Goal: Information Seeking & Learning: Learn about a topic

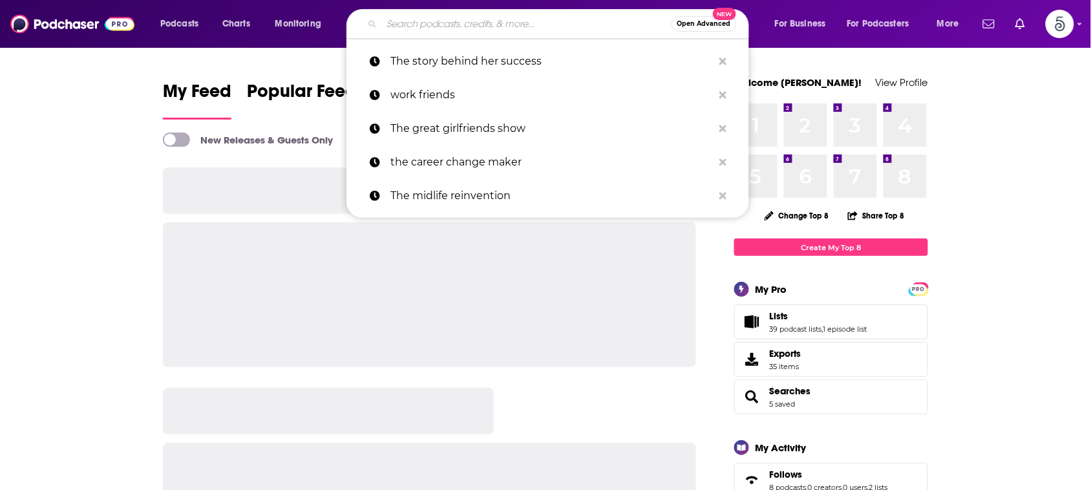
click at [527, 33] on input "Search podcasts, credits, & more..." at bounding box center [527, 24] width 290 height 21
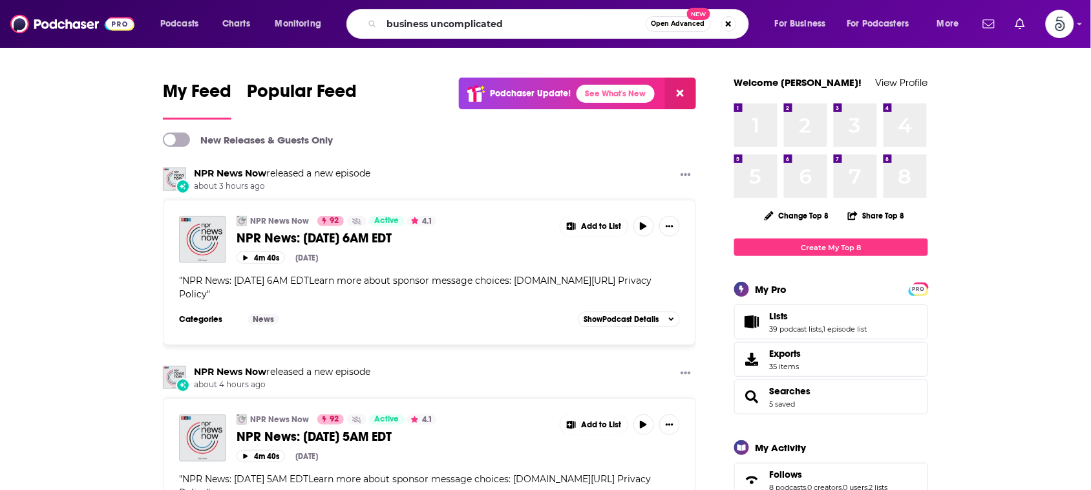
type input "business uncomplicated"
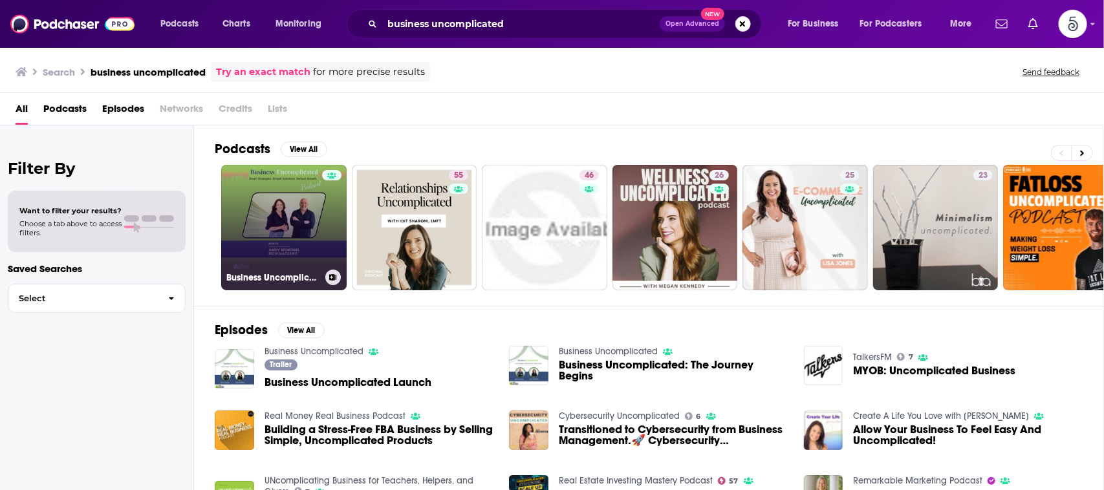
click at [259, 198] on link "Business Uncomplicated" at bounding box center [283, 227] width 125 height 125
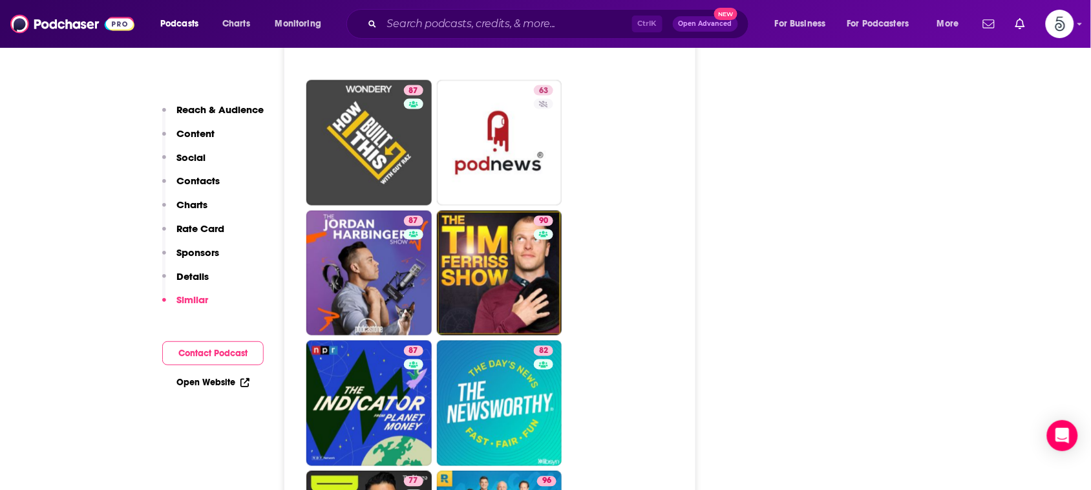
scroll to position [1985, 0]
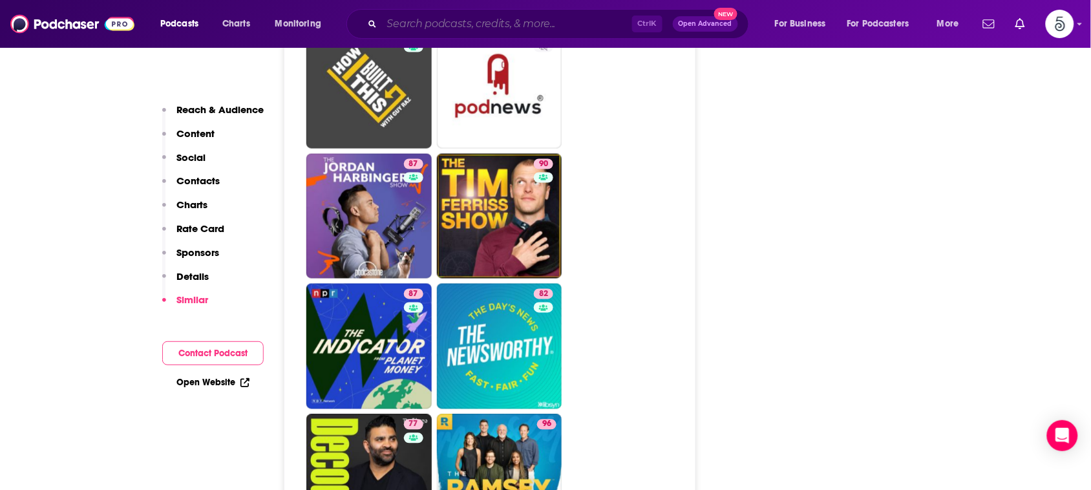
click at [603, 25] on input "Search podcasts, credits, & more..." at bounding box center [507, 24] width 250 height 21
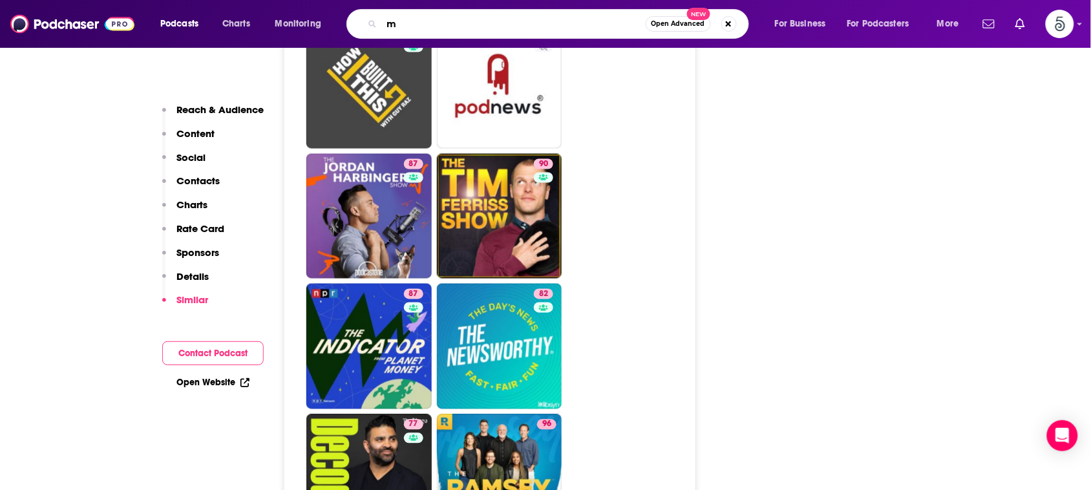
click at [603, 21] on input "m" at bounding box center [514, 24] width 264 height 21
type input "[PERSON_NAME] mentality podcast"
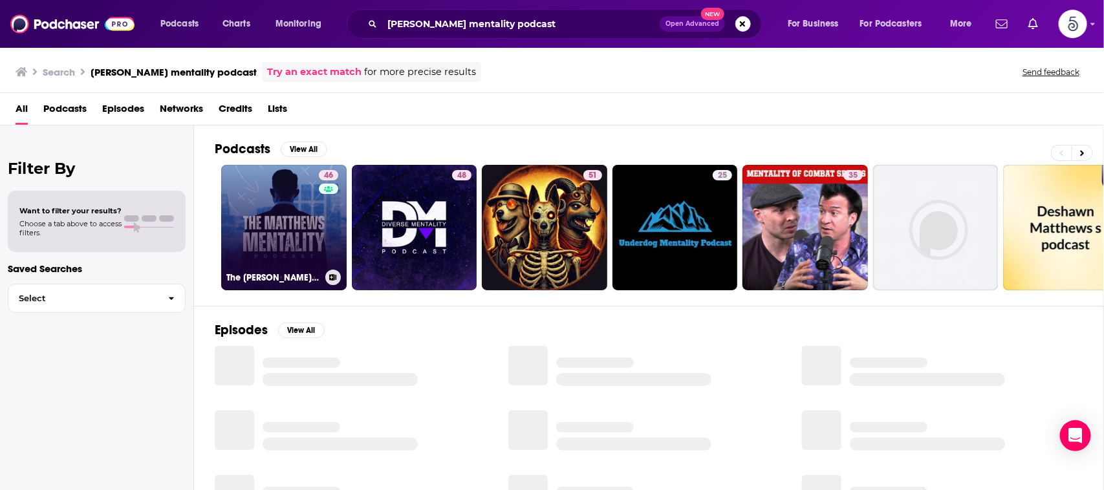
click at [288, 222] on link "46 The [PERSON_NAME] Mentality Podcast" at bounding box center [283, 227] width 125 height 125
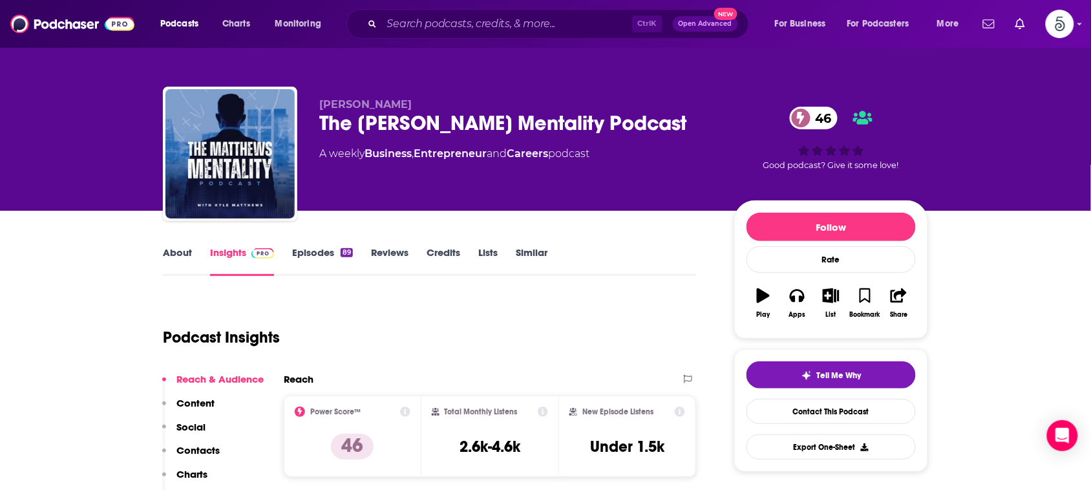
click at [175, 253] on link "About" at bounding box center [177, 261] width 29 height 30
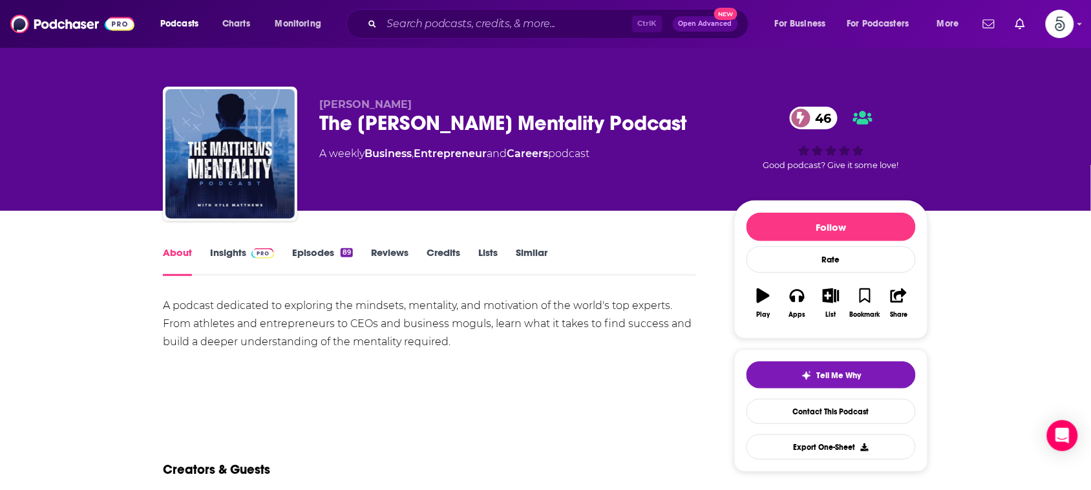
click at [430, 382] on div "A podcast dedicated to exploring the mindsets, mentality, and motivation of the…" at bounding box center [429, 342] width 533 height 91
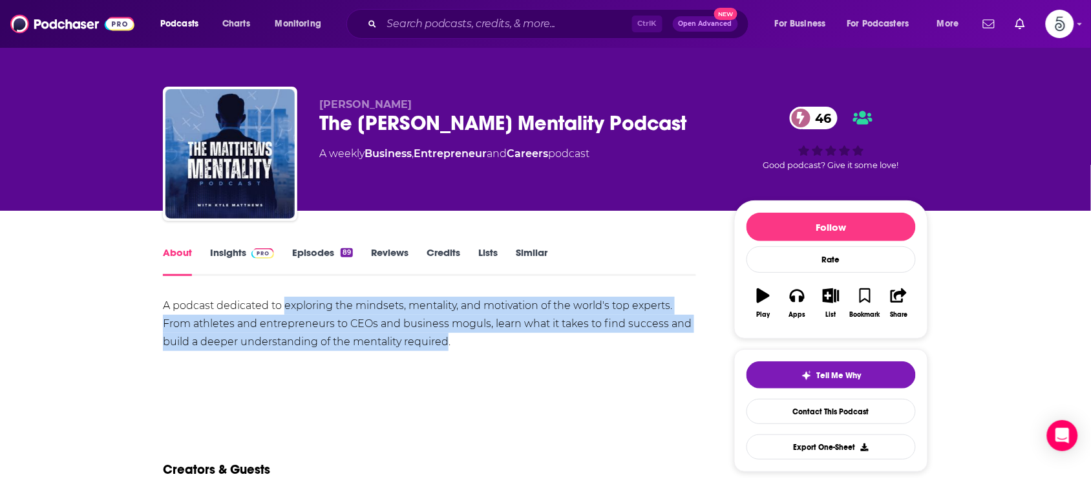
drag, startPoint x: 286, startPoint y: 298, endPoint x: 447, endPoint y: 344, distance: 167.4
click at [447, 344] on div "A podcast dedicated to exploring the mindsets, mentality, and motivation of the…" at bounding box center [429, 324] width 533 height 54
copy div "exploring the mindsets, mentality, and motivation of the world's top experts. F…"
click at [233, 253] on link "Insights" at bounding box center [242, 261] width 64 height 30
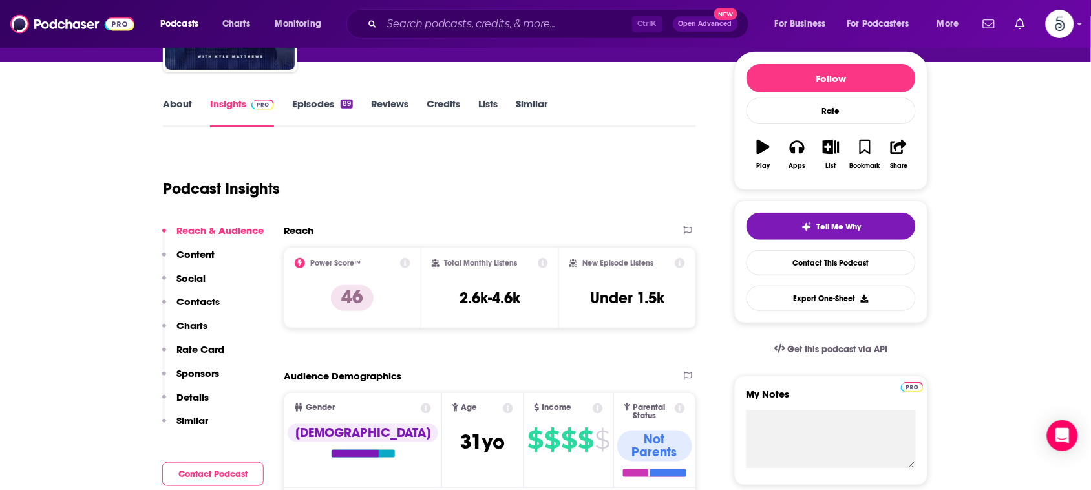
scroll to position [210, 0]
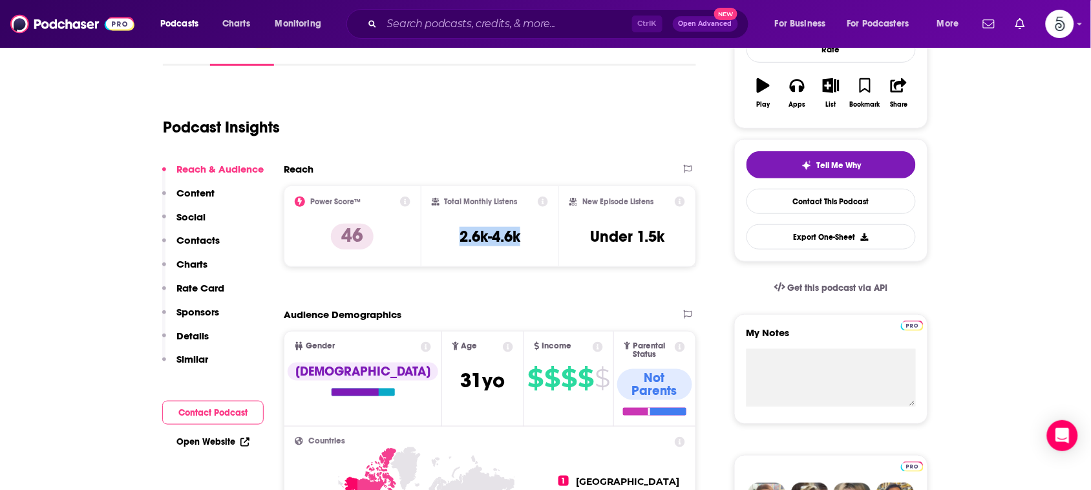
drag, startPoint x: 525, startPoint y: 233, endPoint x: 454, endPoint y: 237, distance: 70.6
click at [454, 237] on div "Total Monthly Listens 2.6k-4.6k" at bounding box center [490, 226] width 117 height 59
copy h3 "2.6k-4.6k"
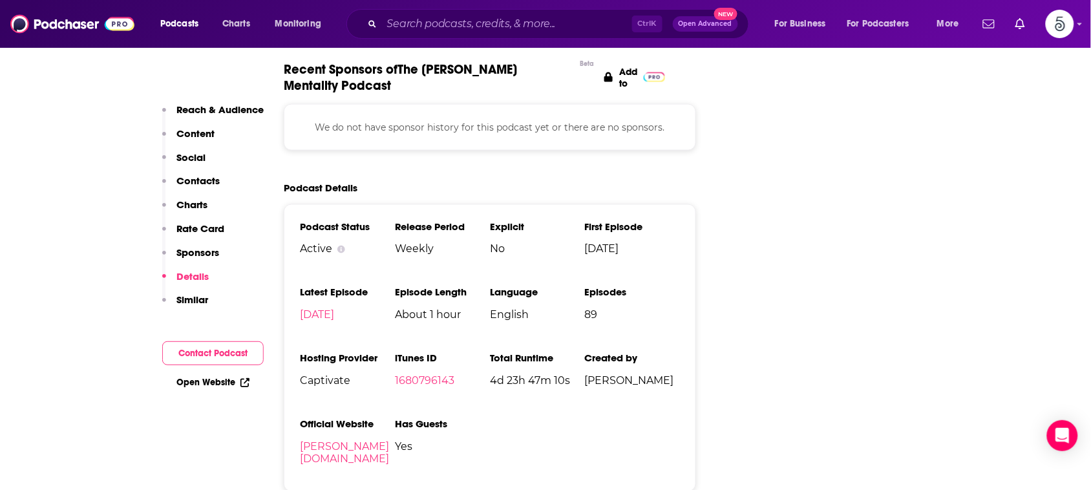
scroll to position [2002, 0]
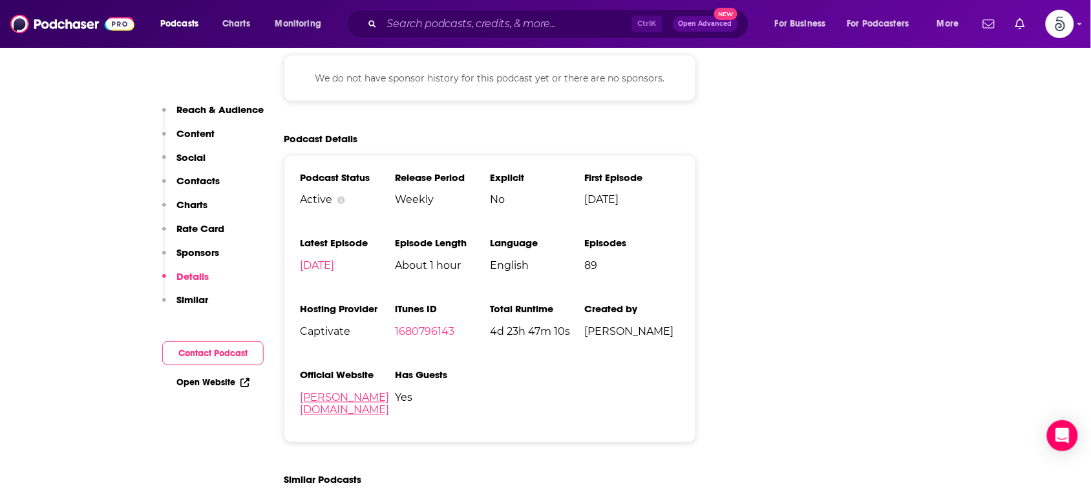
click at [356, 392] on link "[PERSON_NAME][DOMAIN_NAME]" at bounding box center [344, 404] width 89 height 25
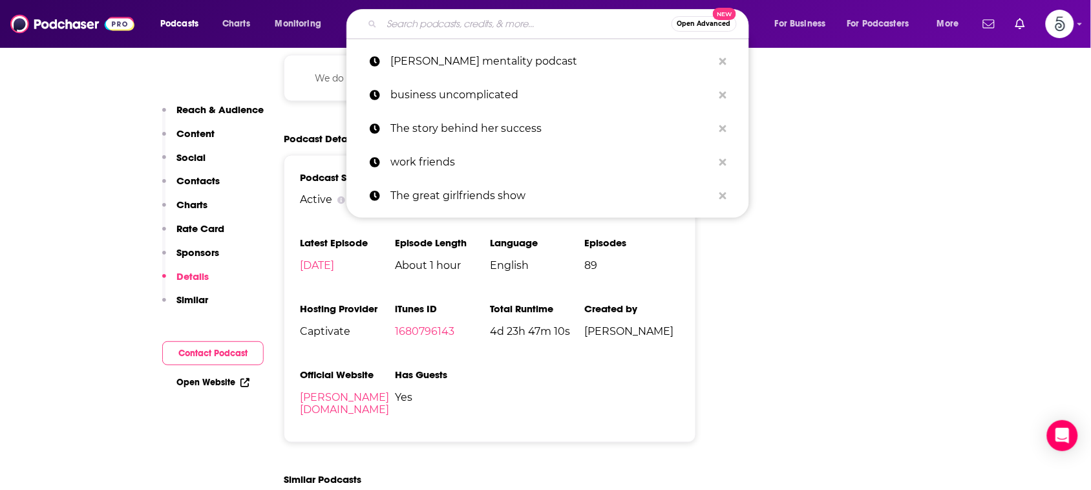
click at [576, 23] on input "Search podcasts, credits, & more..." at bounding box center [527, 24] width 290 height 21
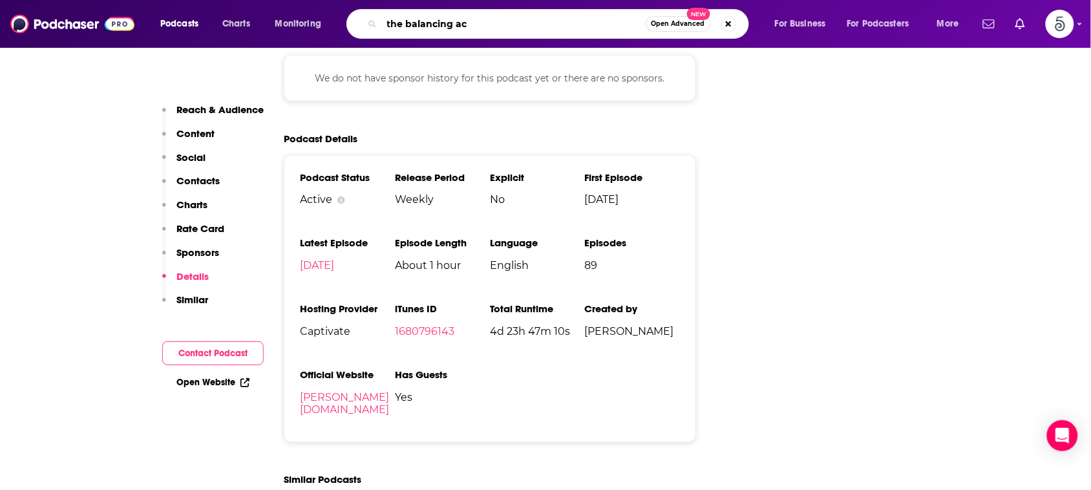
type input "the balancing act"
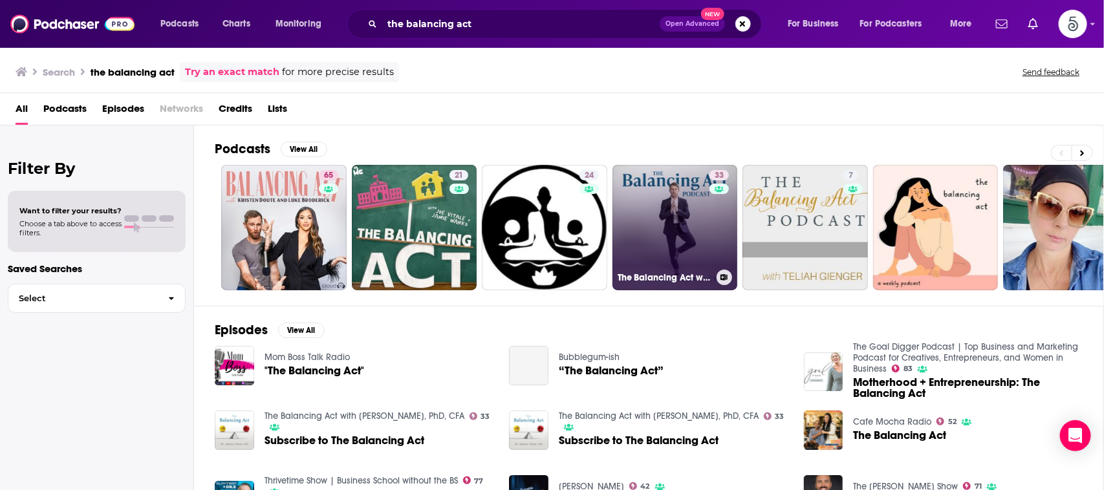
click at [690, 201] on link "33 The Balancing Act with [PERSON_NAME], PhD, CFA" at bounding box center [674, 227] width 125 height 125
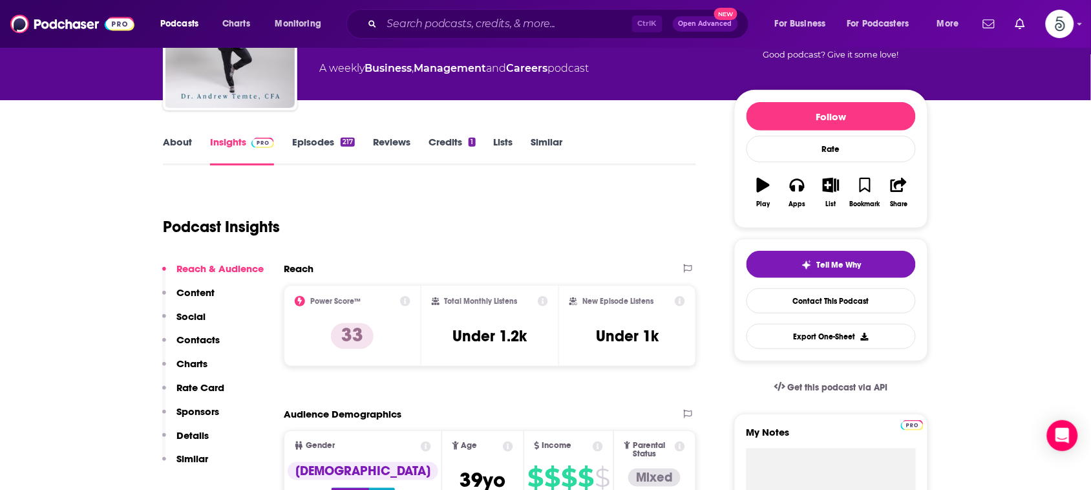
scroll to position [147, 0]
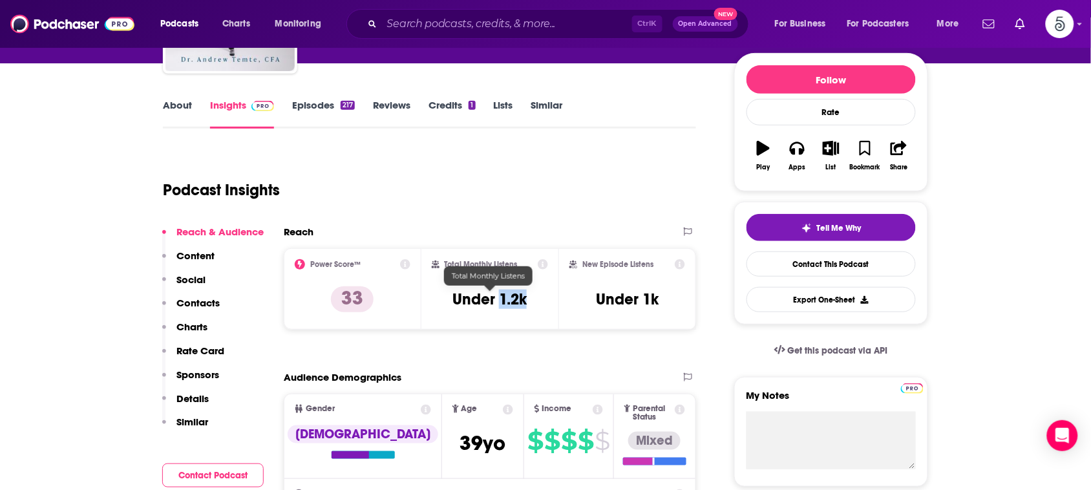
drag, startPoint x: 541, startPoint y: 304, endPoint x: 500, endPoint y: 303, distance: 41.4
click at [500, 303] on div "Total Monthly Listens Under 1.2k" at bounding box center [490, 288] width 117 height 59
copy h3 "1.2k"
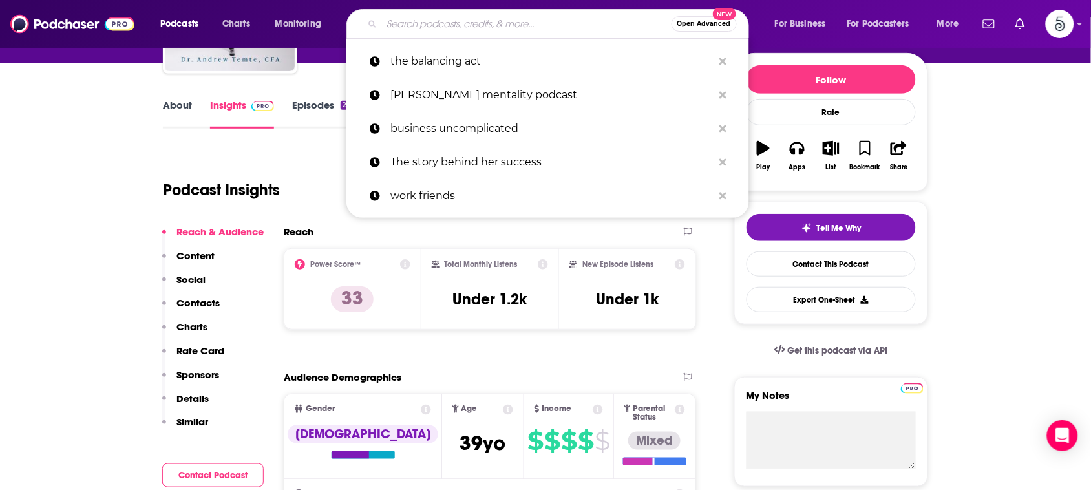
click at [586, 21] on input "Search podcasts, credits, & more..." at bounding box center [527, 24] width 290 height 21
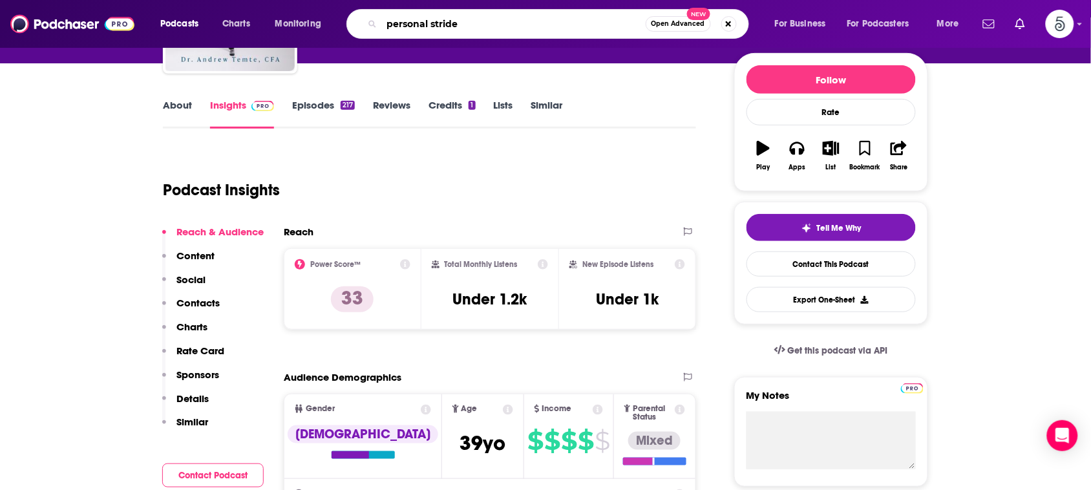
type input "personal strides"
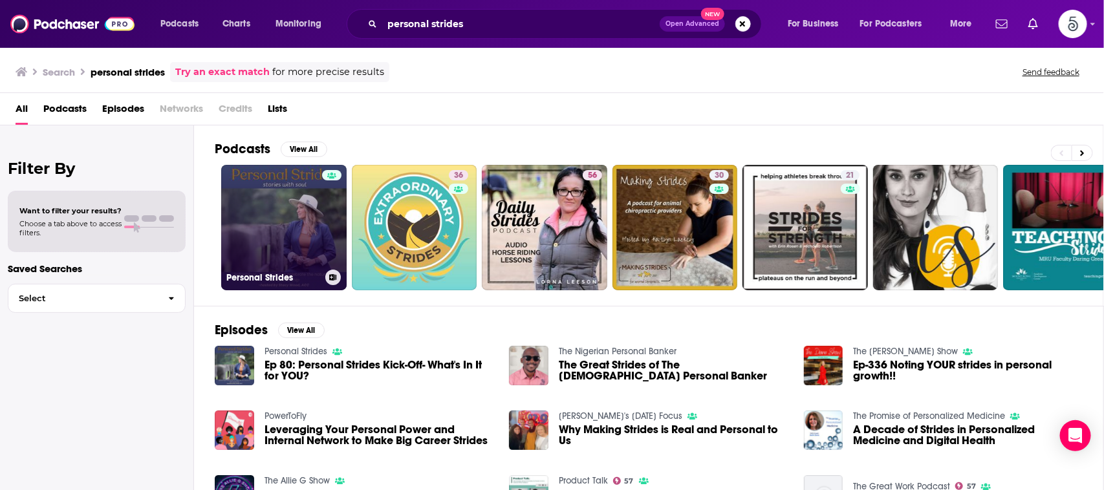
click at [306, 191] on link "Personal Strides" at bounding box center [283, 227] width 125 height 125
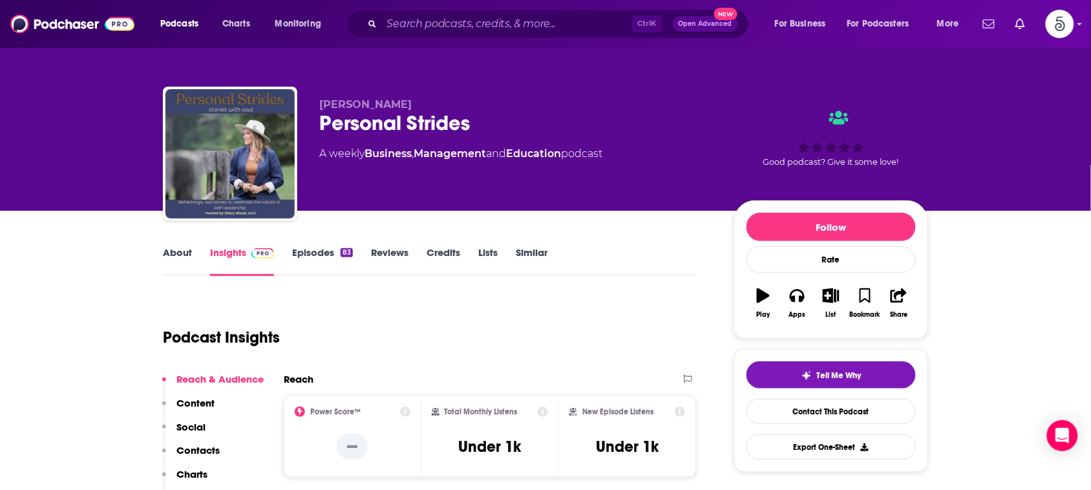
click at [173, 254] on link "About" at bounding box center [177, 261] width 29 height 30
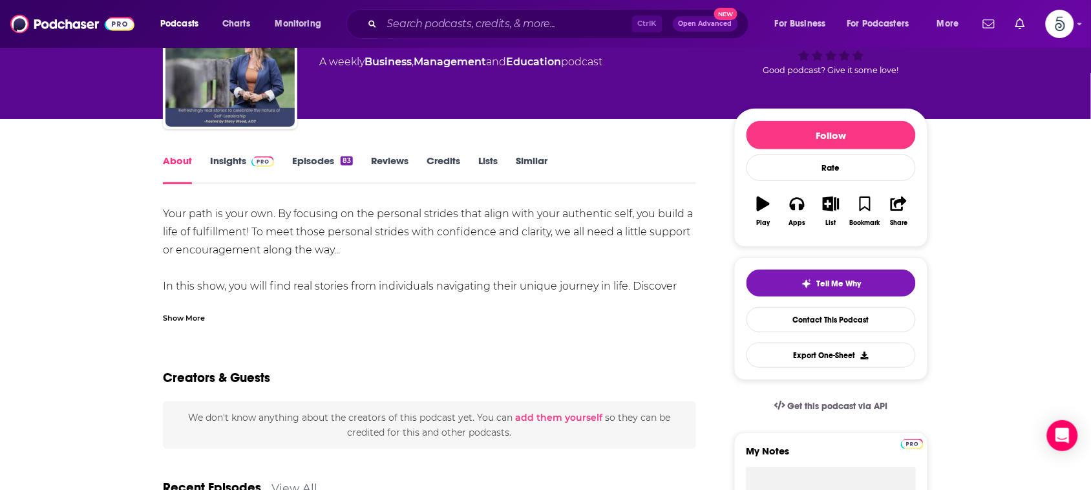
scroll to position [94, 0]
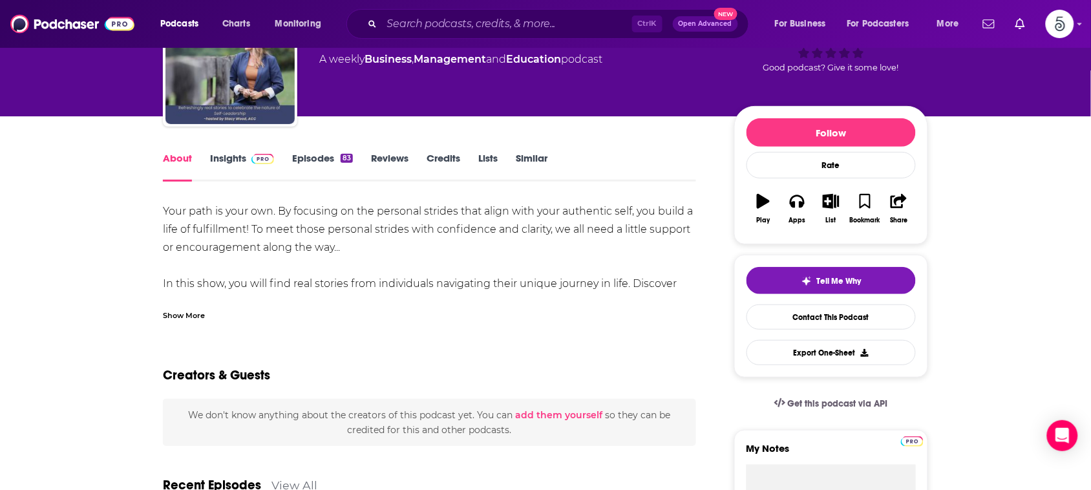
click at [230, 154] on link "Insights" at bounding box center [242, 167] width 64 height 30
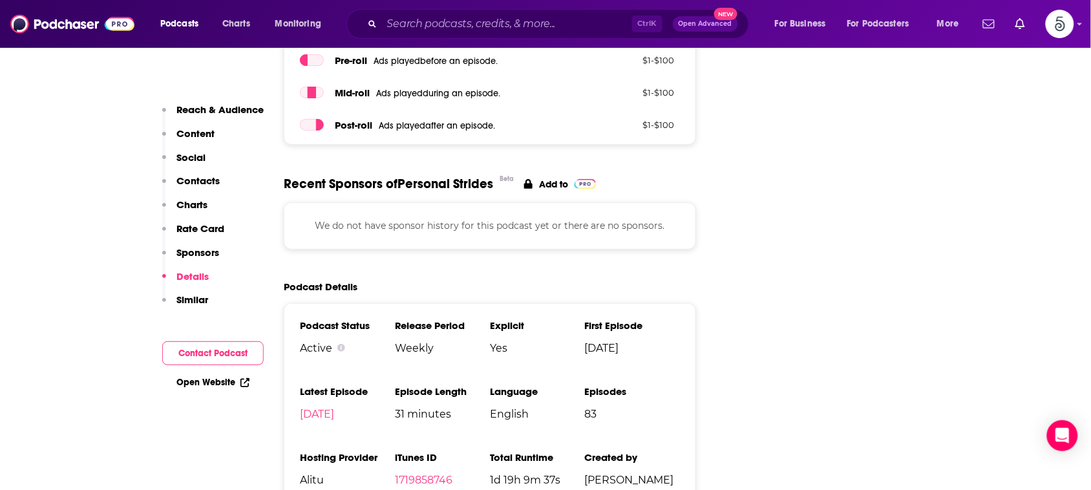
scroll to position [1484, 0]
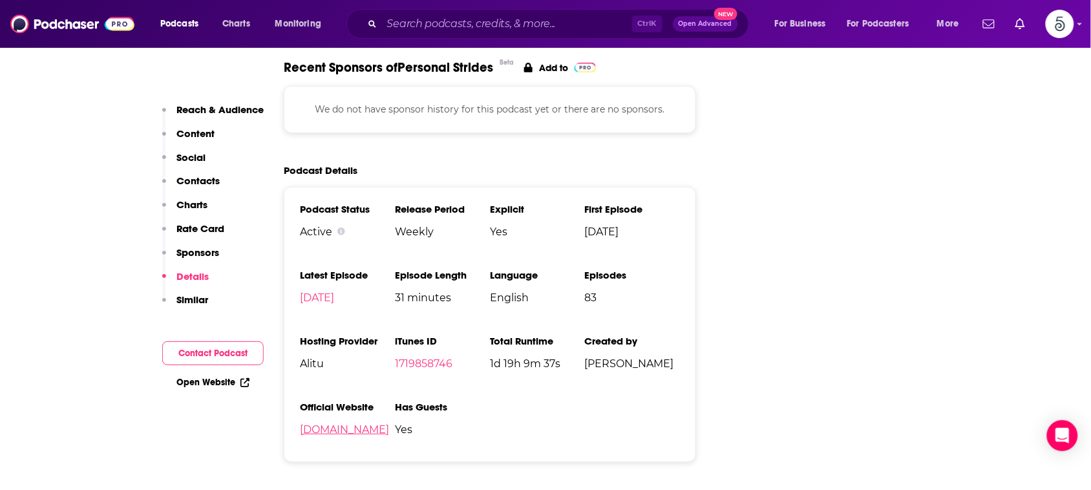
click at [320, 436] on link "[DOMAIN_NAME]" at bounding box center [344, 429] width 89 height 12
click at [603, 23] on input "Search podcasts, credits, & more..." at bounding box center [507, 24] width 250 height 21
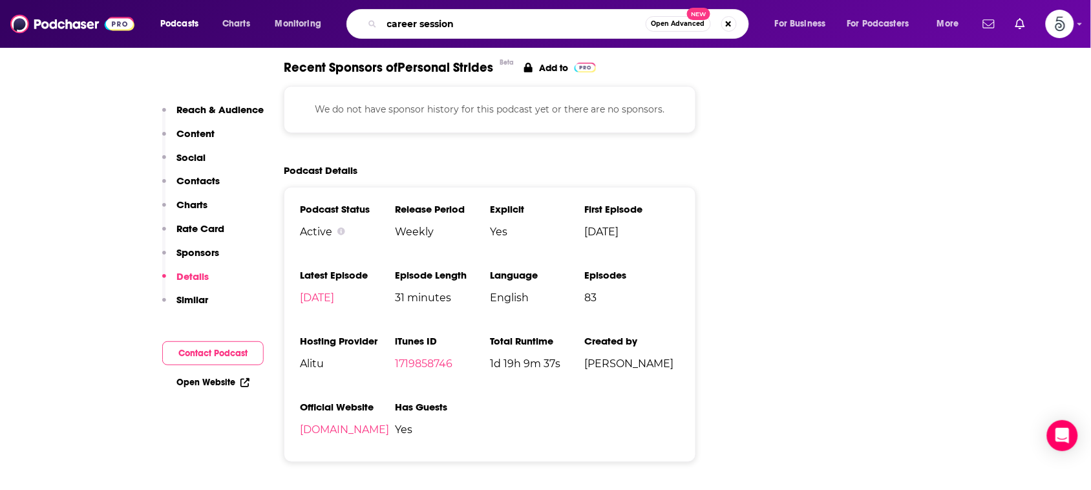
type input "career sessions"
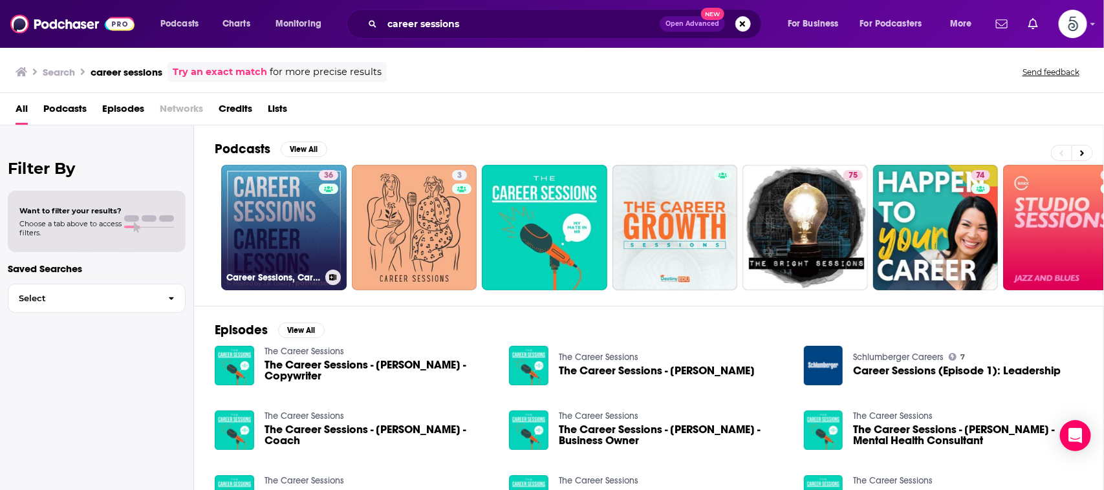
click at [288, 208] on link "36 Career Sessions, Career Lessons" at bounding box center [283, 227] width 125 height 125
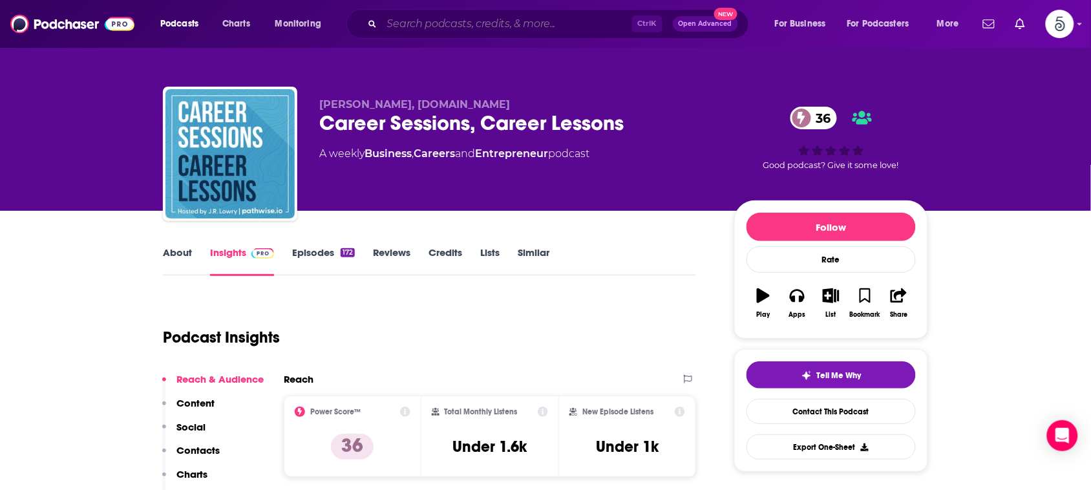
click at [589, 20] on input "Search podcasts, credits, & more..." at bounding box center [507, 24] width 250 height 21
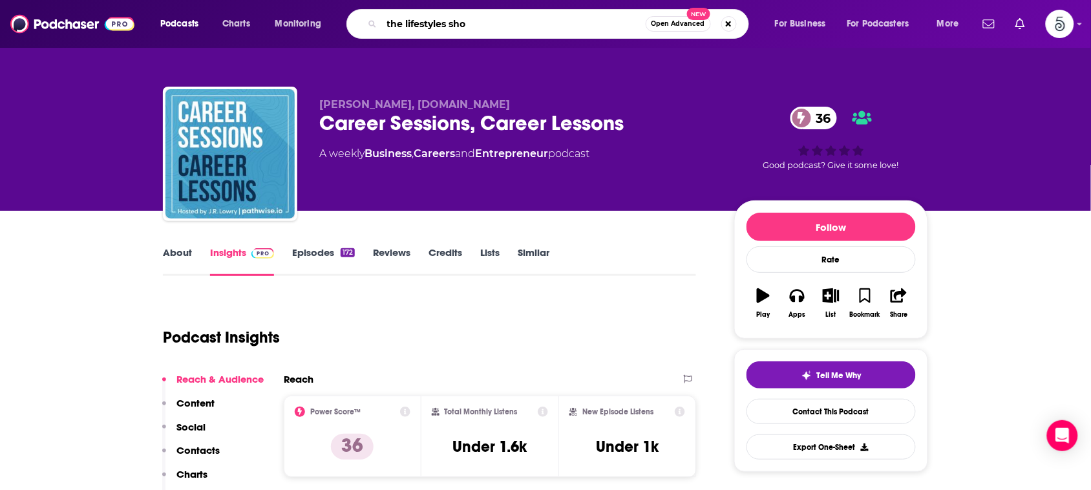
type input "the lifestyles show"
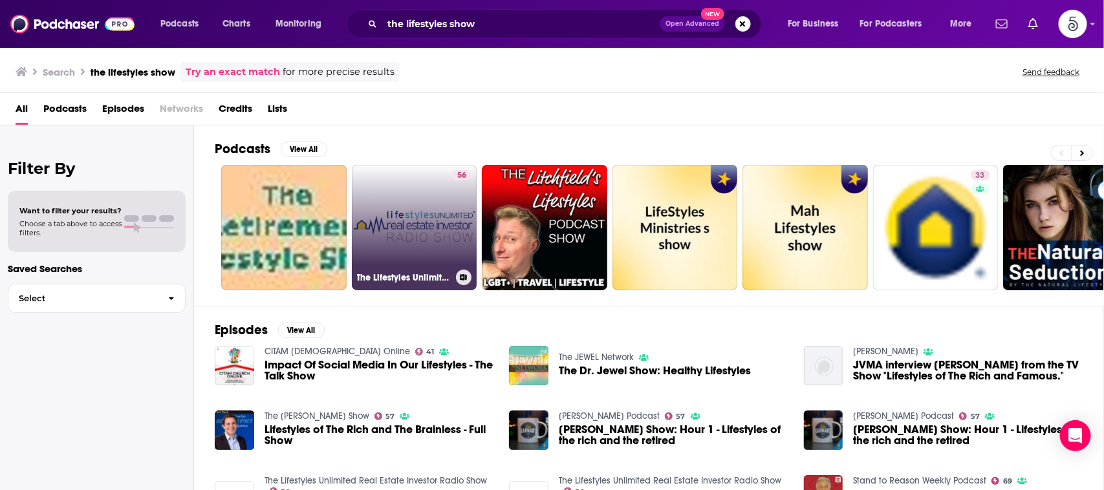
click at [422, 211] on link "56 The Lifestyles Unlimited Real Estate Investor Radio Show" at bounding box center [414, 227] width 125 height 125
